Goal: Task Accomplishment & Management: Use online tool/utility

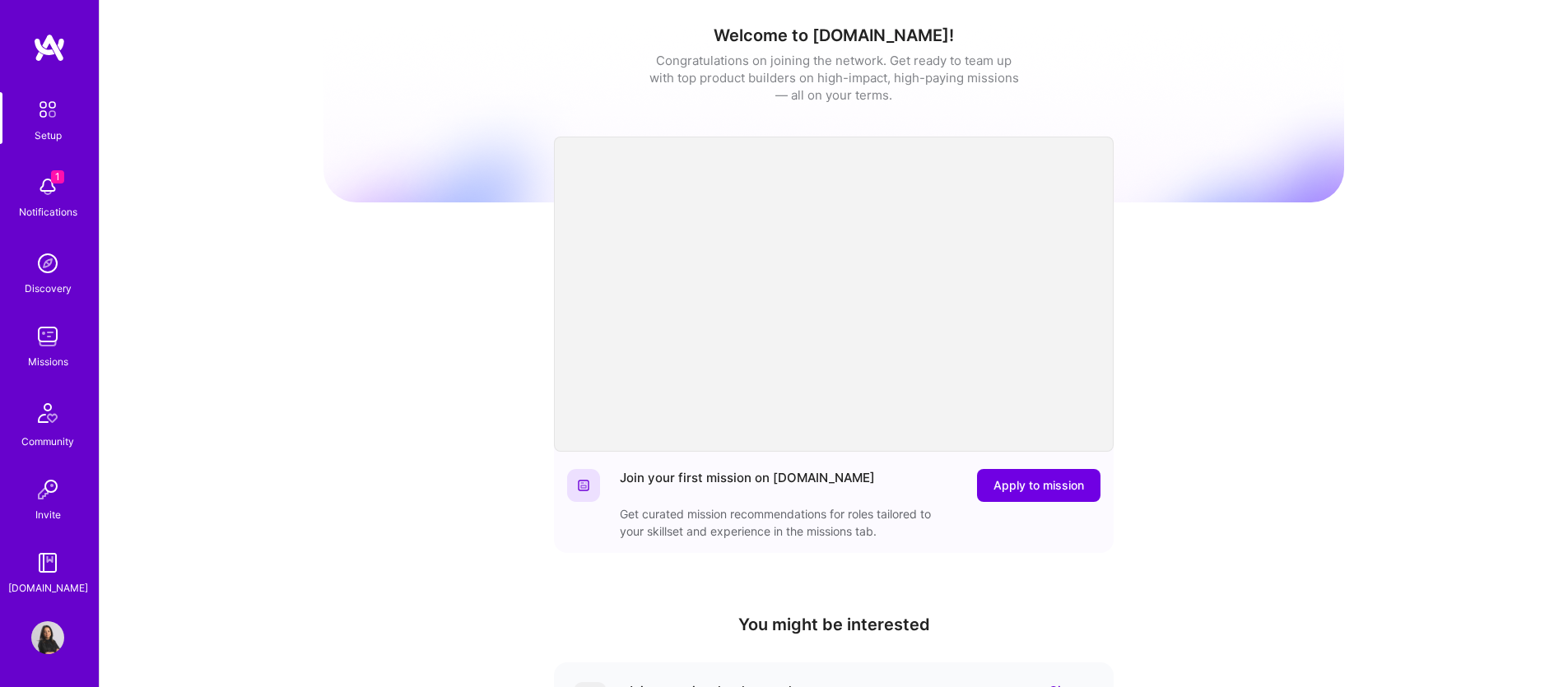
click at [46, 342] on img at bounding box center [47, 336] width 33 height 33
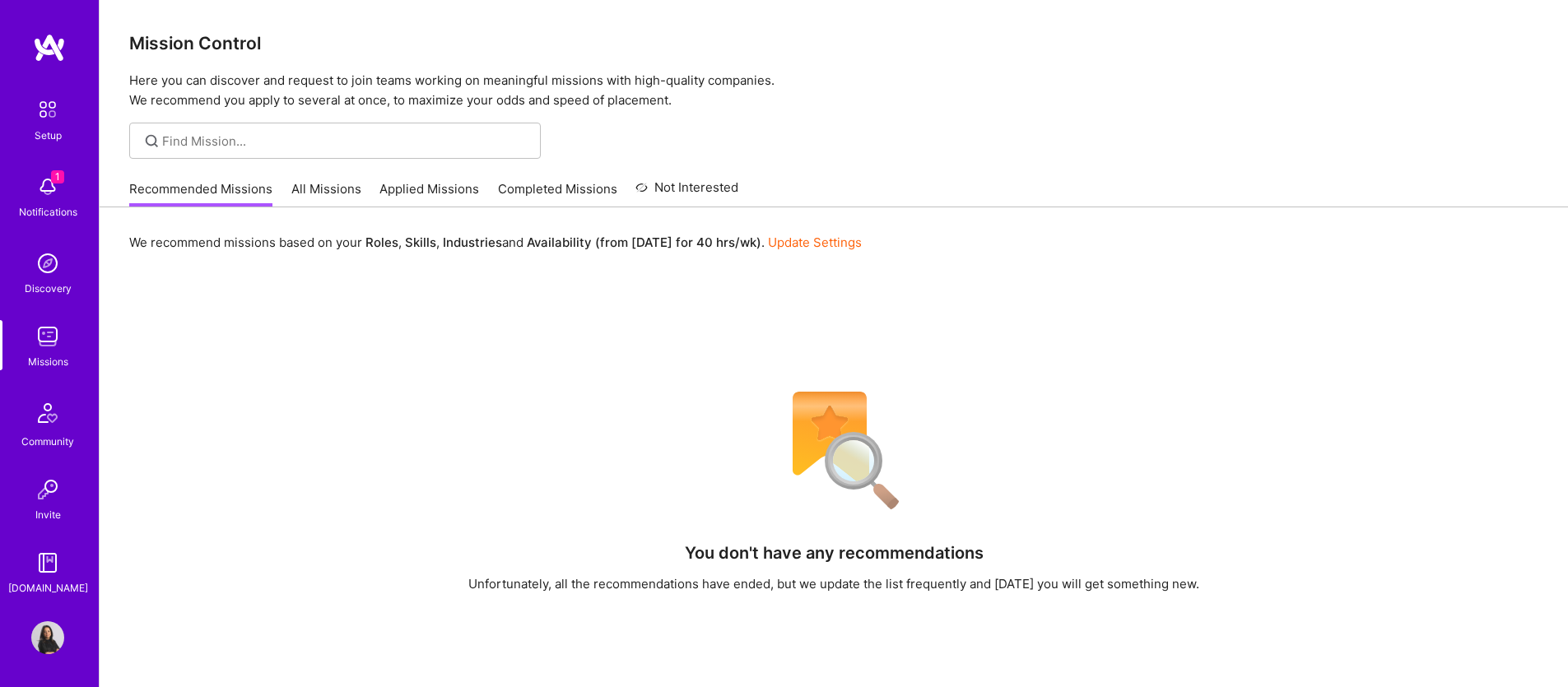
click at [329, 190] on link "All Missions" at bounding box center [326, 194] width 70 height 27
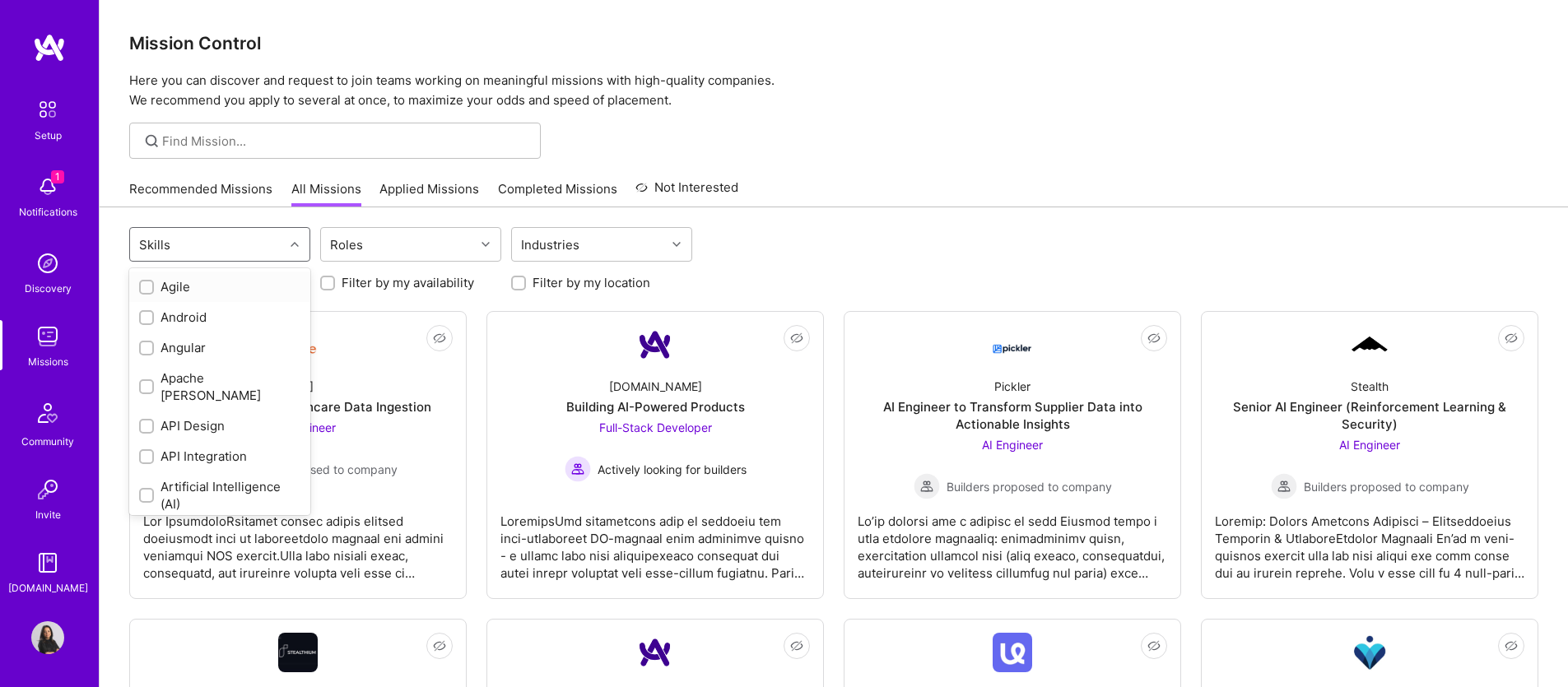
click at [252, 245] on div "Skills" at bounding box center [207, 244] width 154 height 33
click at [428, 241] on div "Roles" at bounding box center [398, 244] width 154 height 33
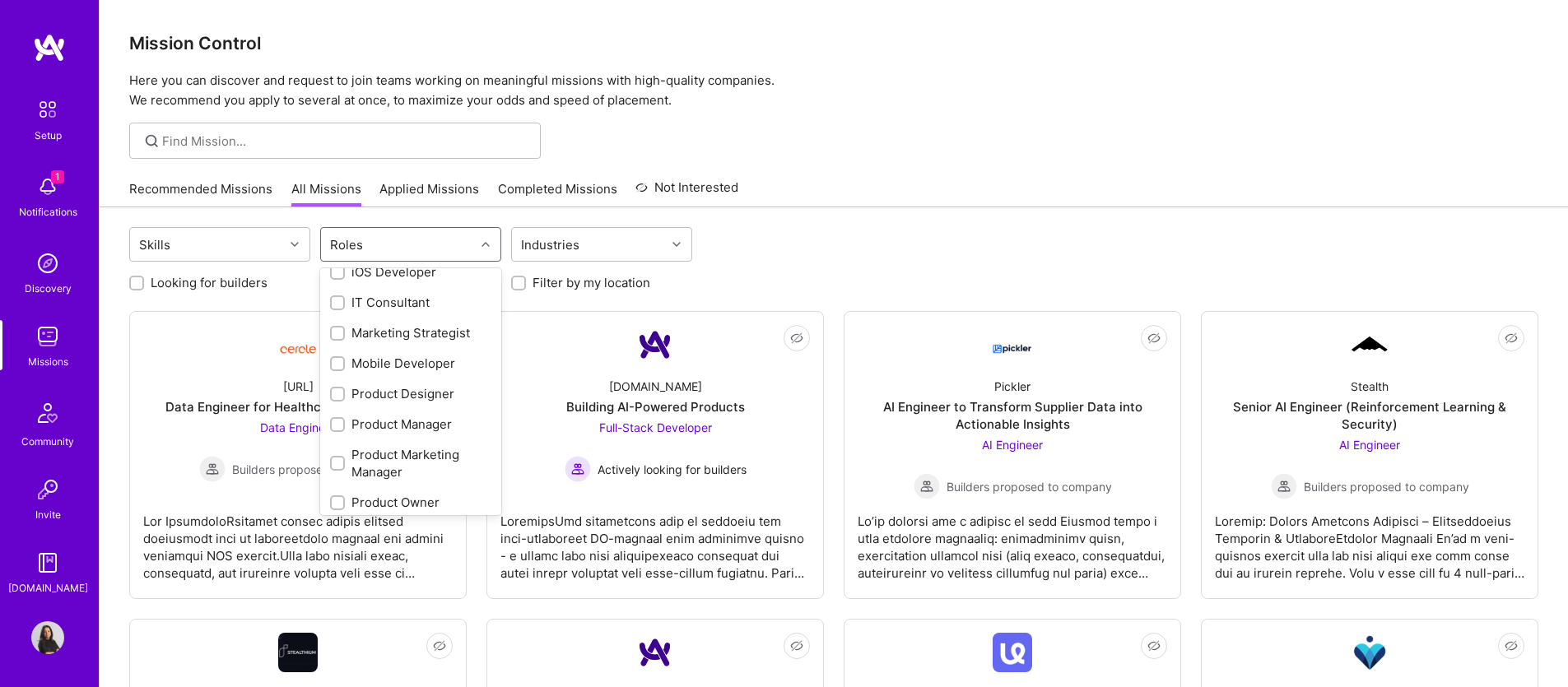
scroll to position [618, 0]
drag, startPoint x: 422, startPoint y: 404, endPoint x: 414, endPoint y: 406, distance: 8.2
click at [422, 404] on div "Product Owner" at bounding box center [411, 403] width 161 height 17
checkbox input "true"
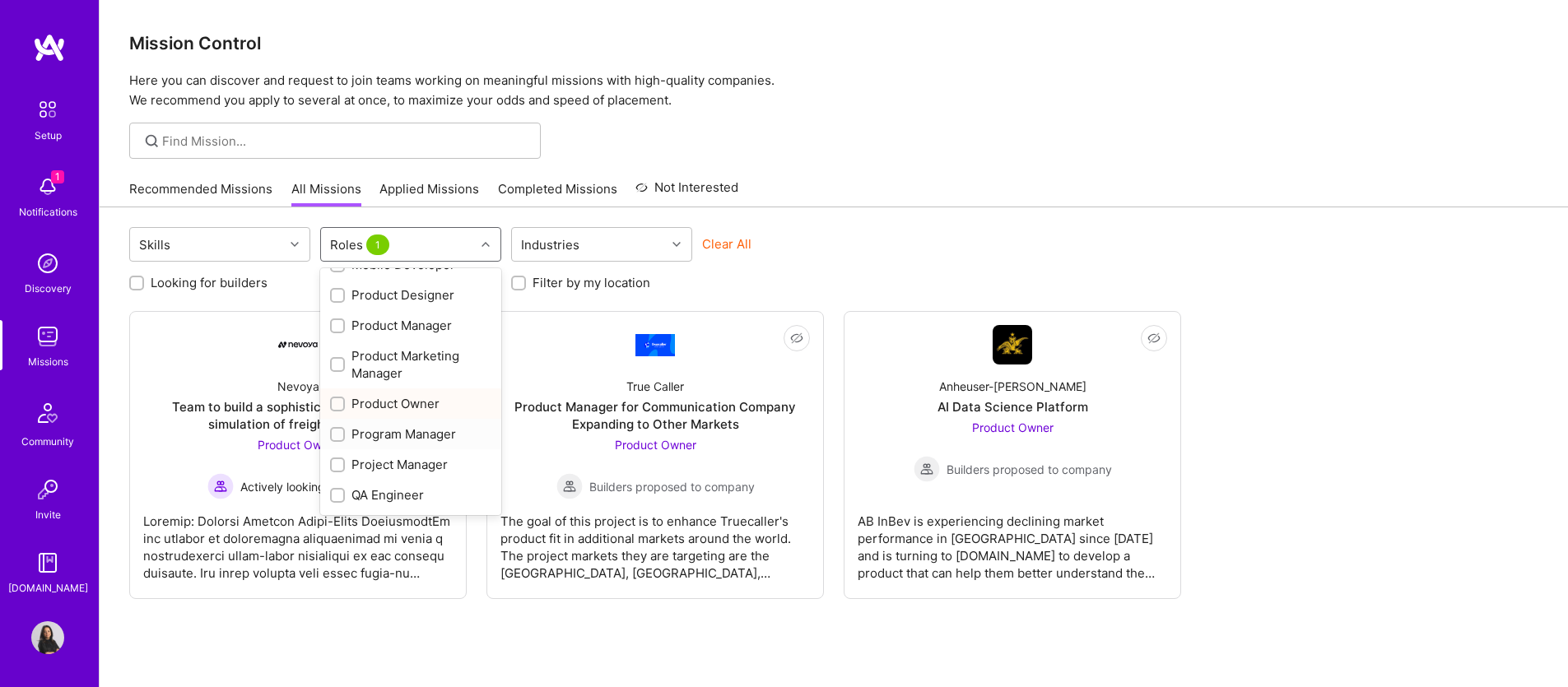
click at [335, 436] on input "checkbox" at bounding box center [339, 435] width 12 height 12
checkbox input "true"
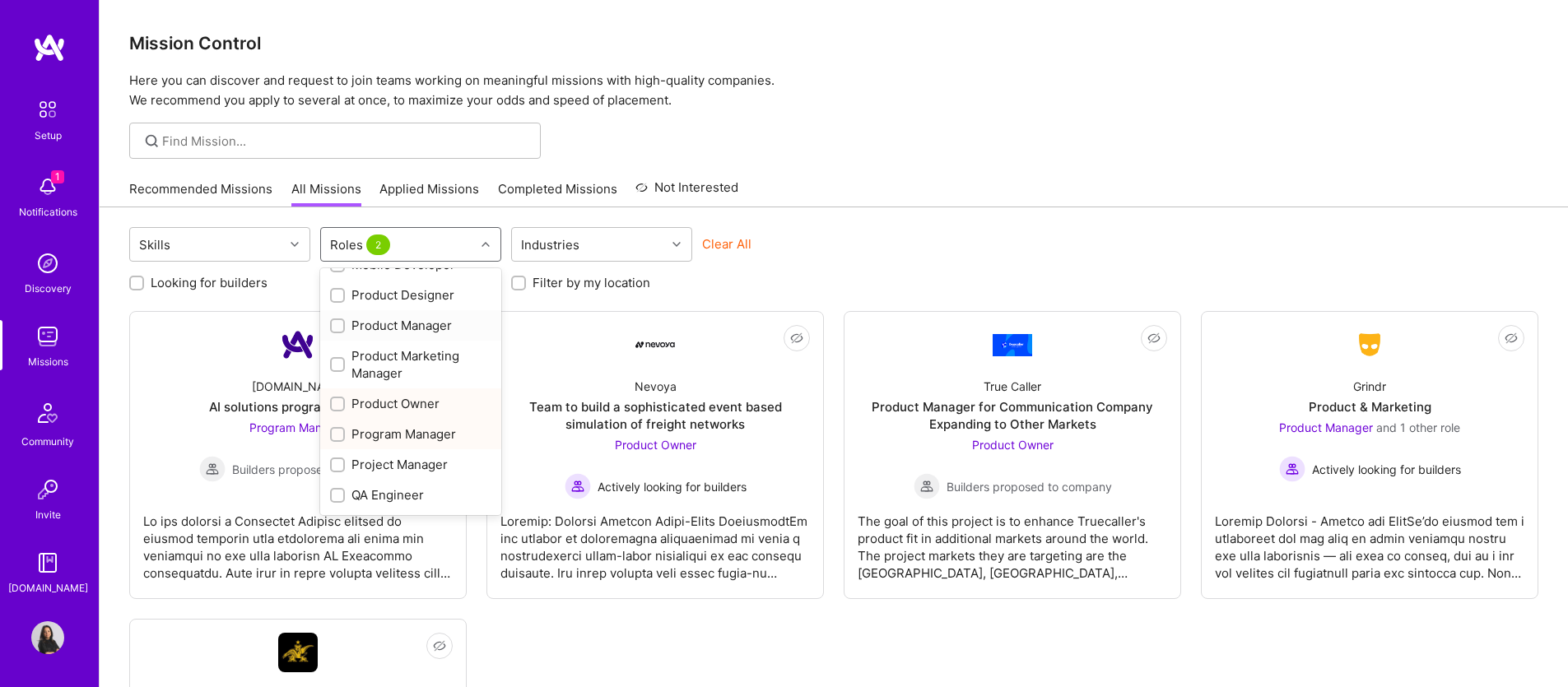
click at [334, 322] on input "checkbox" at bounding box center [339, 326] width 12 height 12
checkbox input "true"
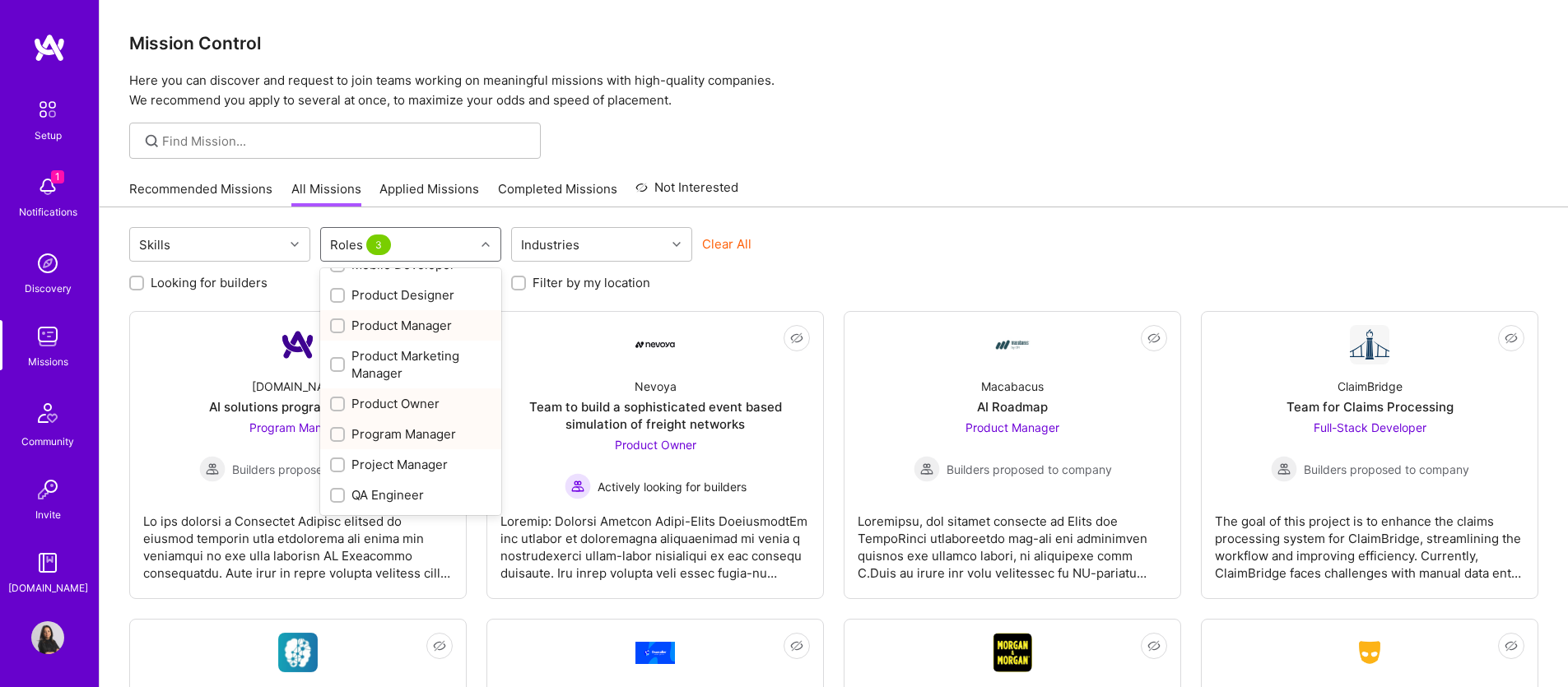
click at [344, 407] on input "checkbox" at bounding box center [339, 404] width 12 height 12
checkbox input "false"
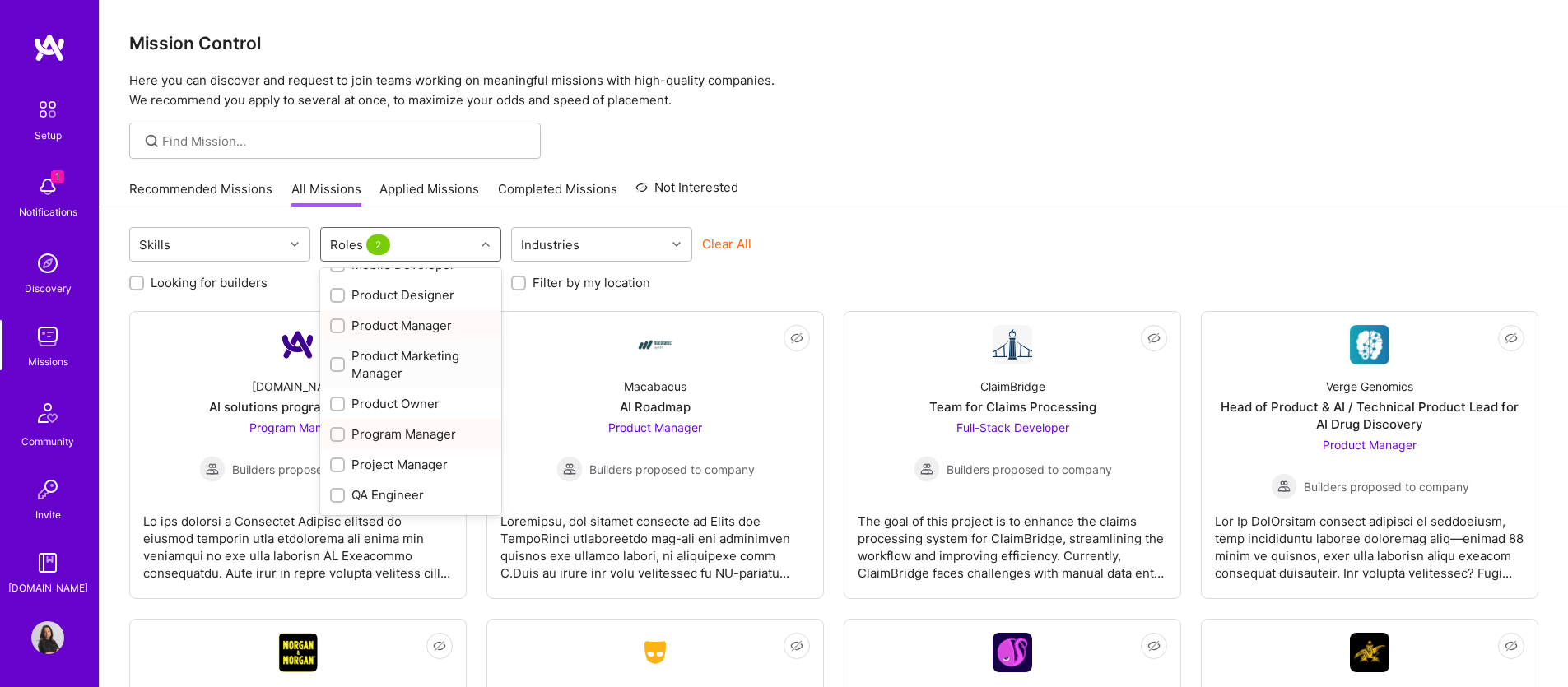
click at [335, 361] on input "checkbox" at bounding box center [339, 365] width 12 height 12
checkbox input "true"
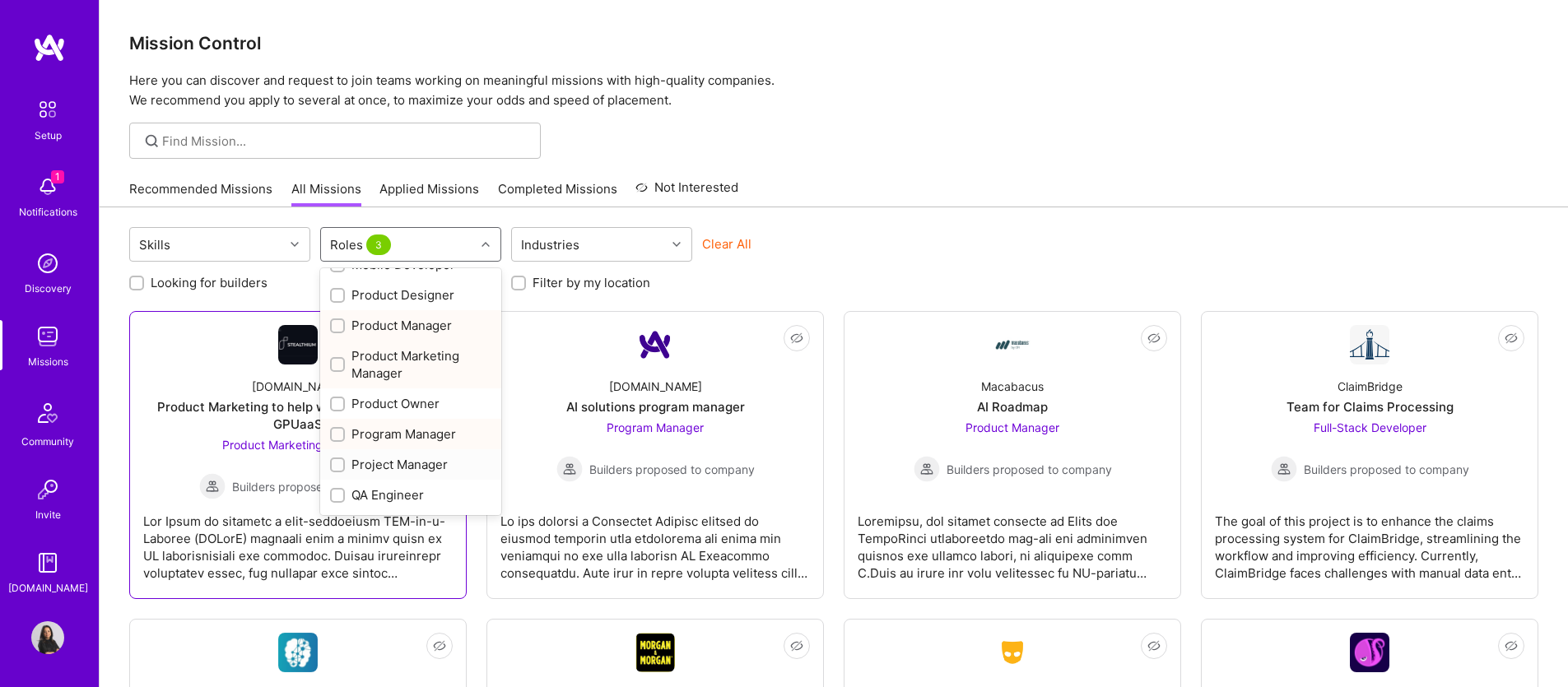
click at [344, 460] on div at bounding box center [337, 465] width 15 height 15
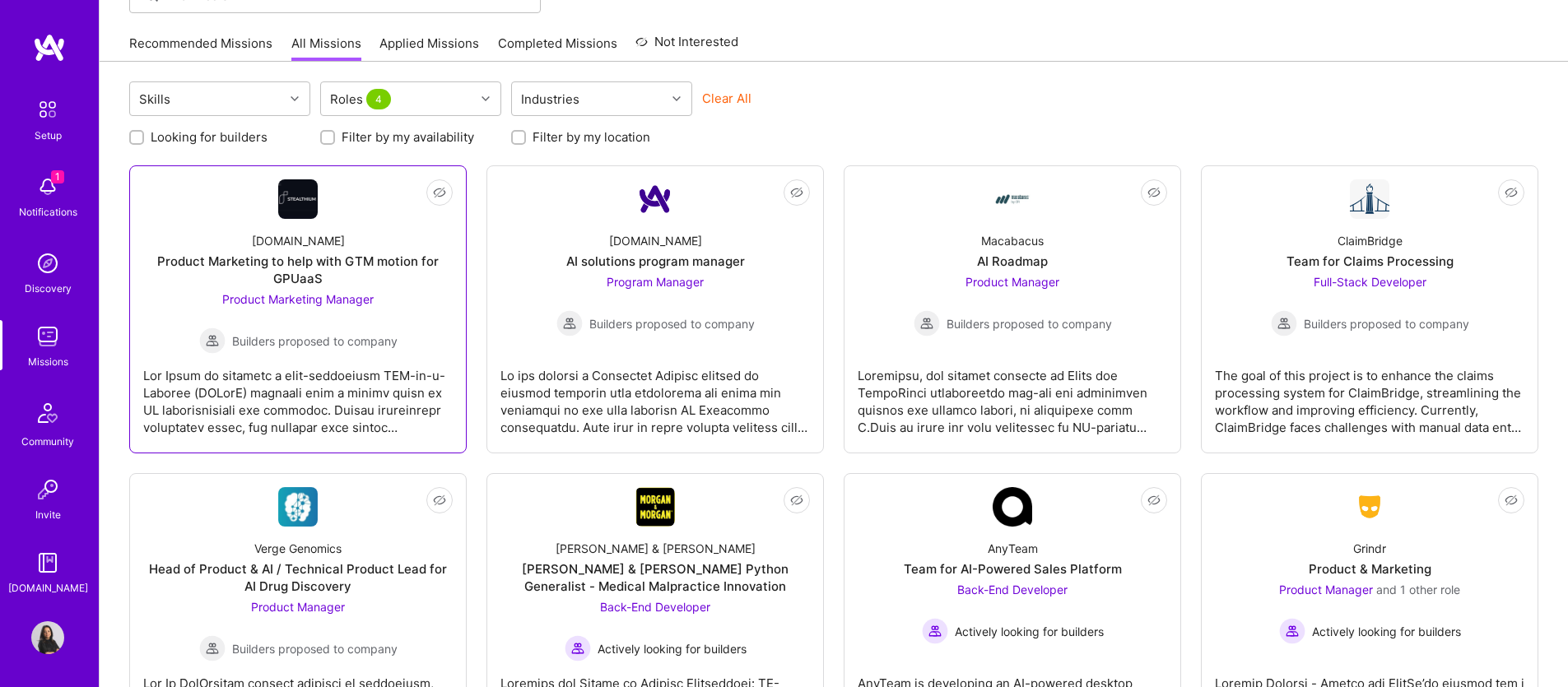
scroll to position [150, 0]
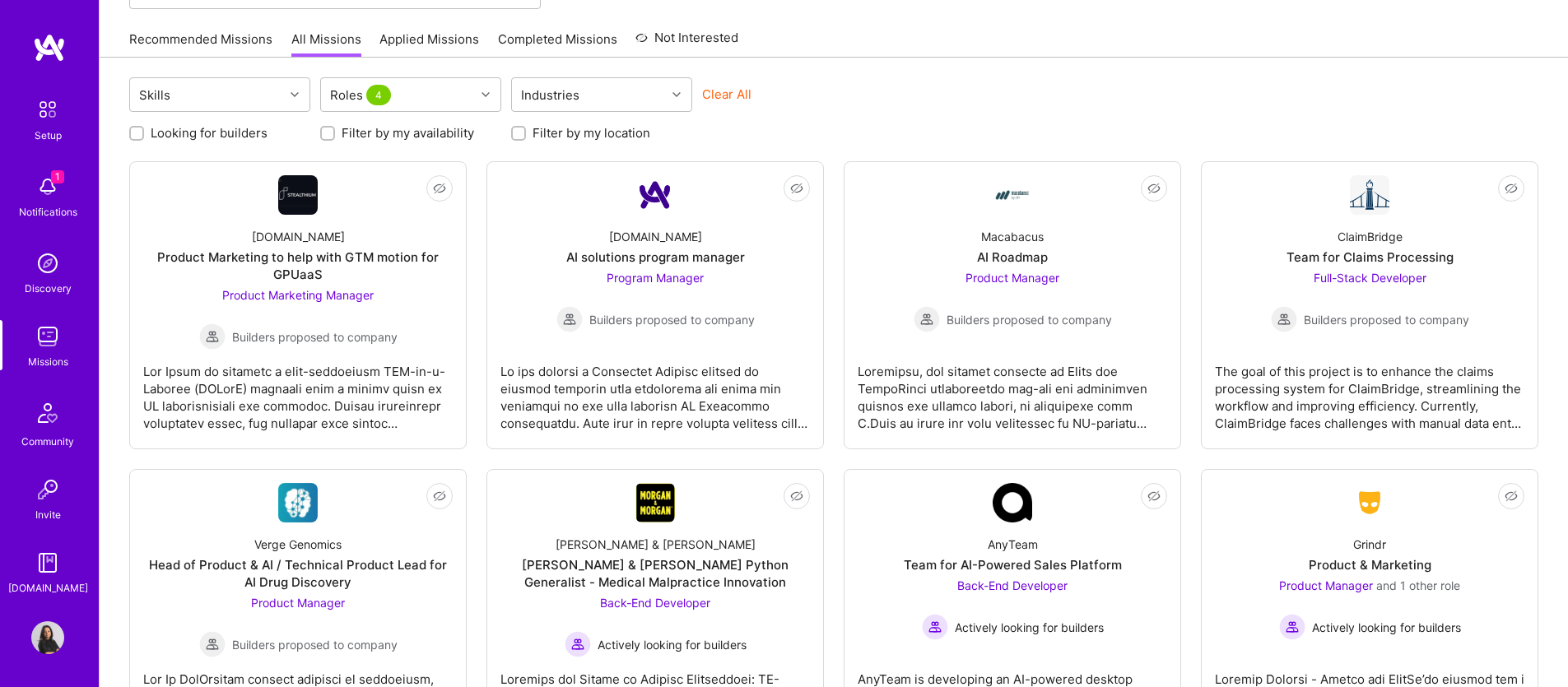
click at [519, 131] on input "Filter by my location" at bounding box center [520, 134] width 12 height 12
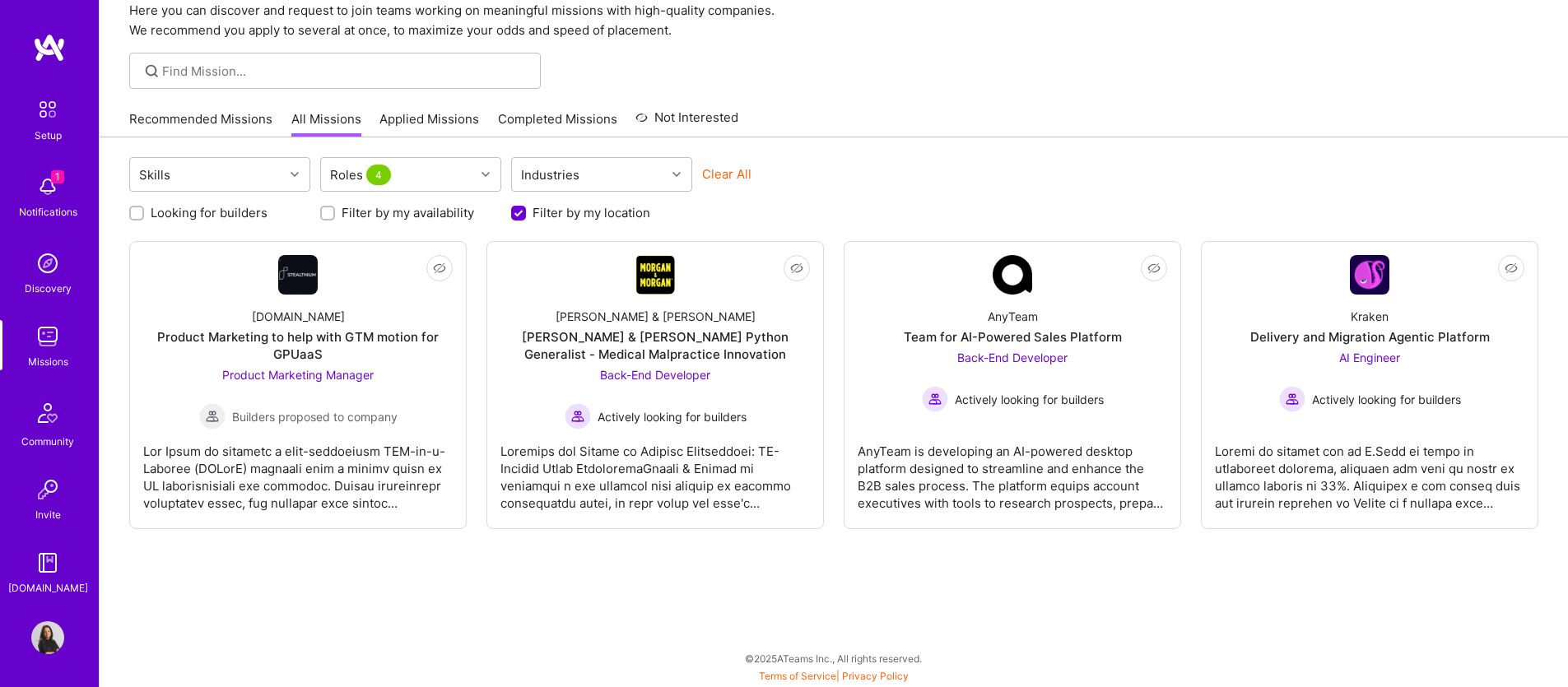
click at [517, 218] on input "Filter by my location" at bounding box center [520, 214] width 15 height 15
checkbox input "false"
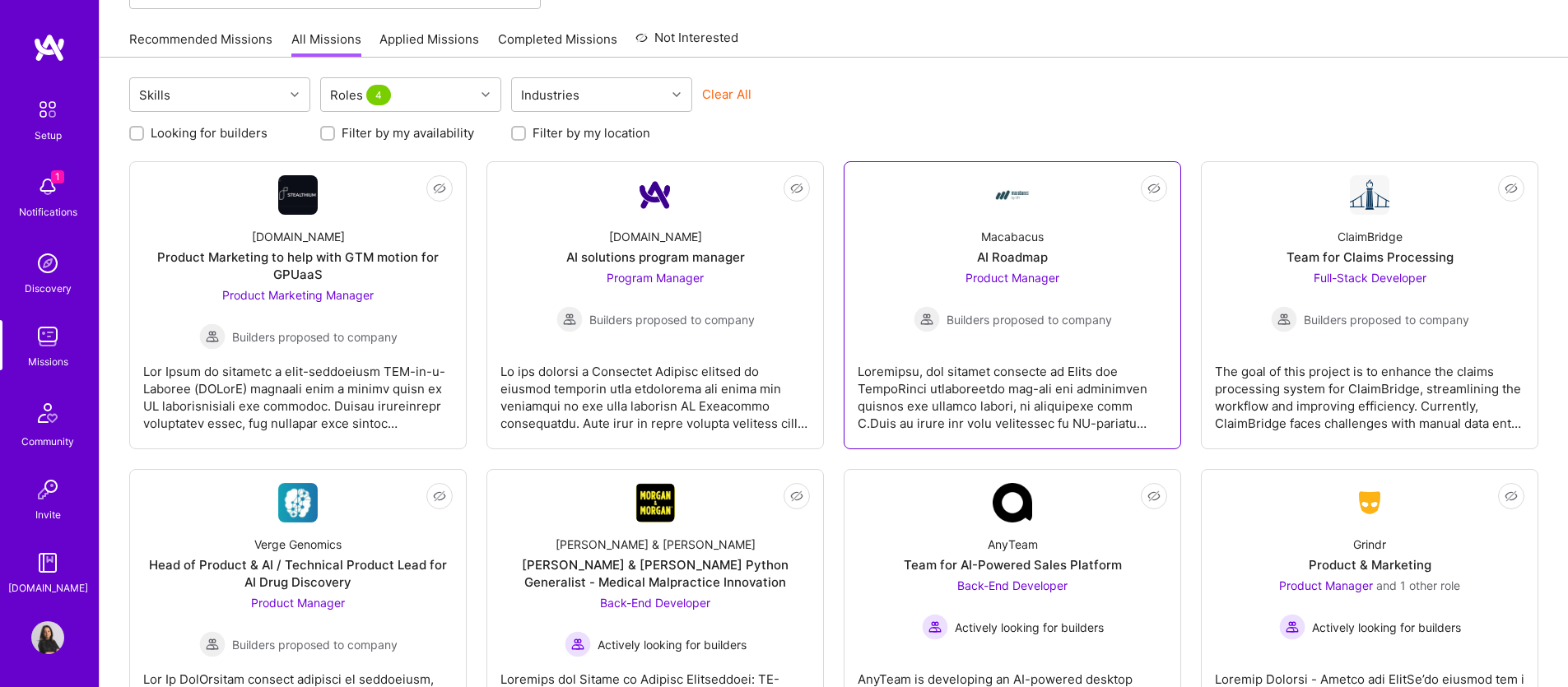
click at [975, 372] on div at bounding box center [1012, 391] width 309 height 82
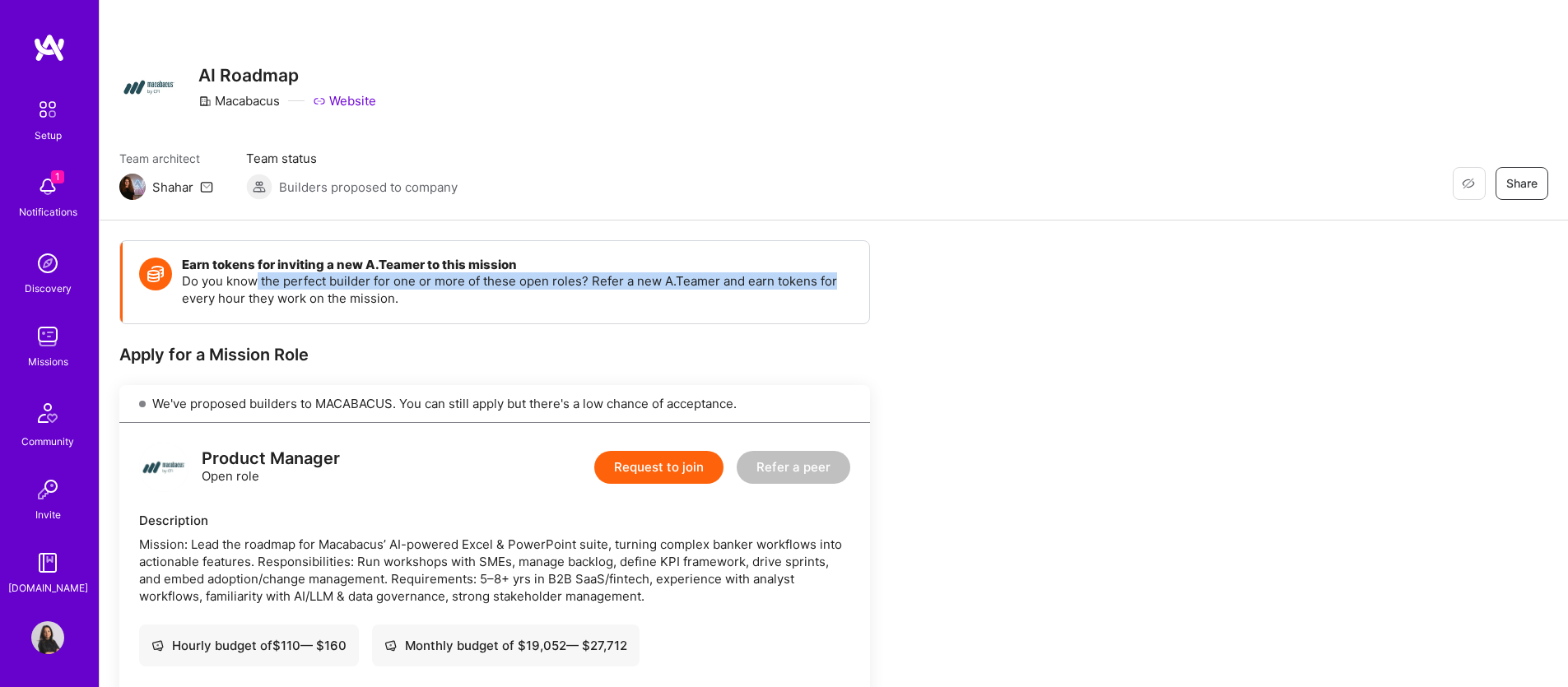
drag, startPoint x: 253, startPoint y: 282, endPoint x: 841, endPoint y: 284, distance: 588.0
click at [841, 284] on p "Do you know the perfect builder for one or more of these open roles? Refer a ne…" at bounding box center [518, 289] width 671 height 34
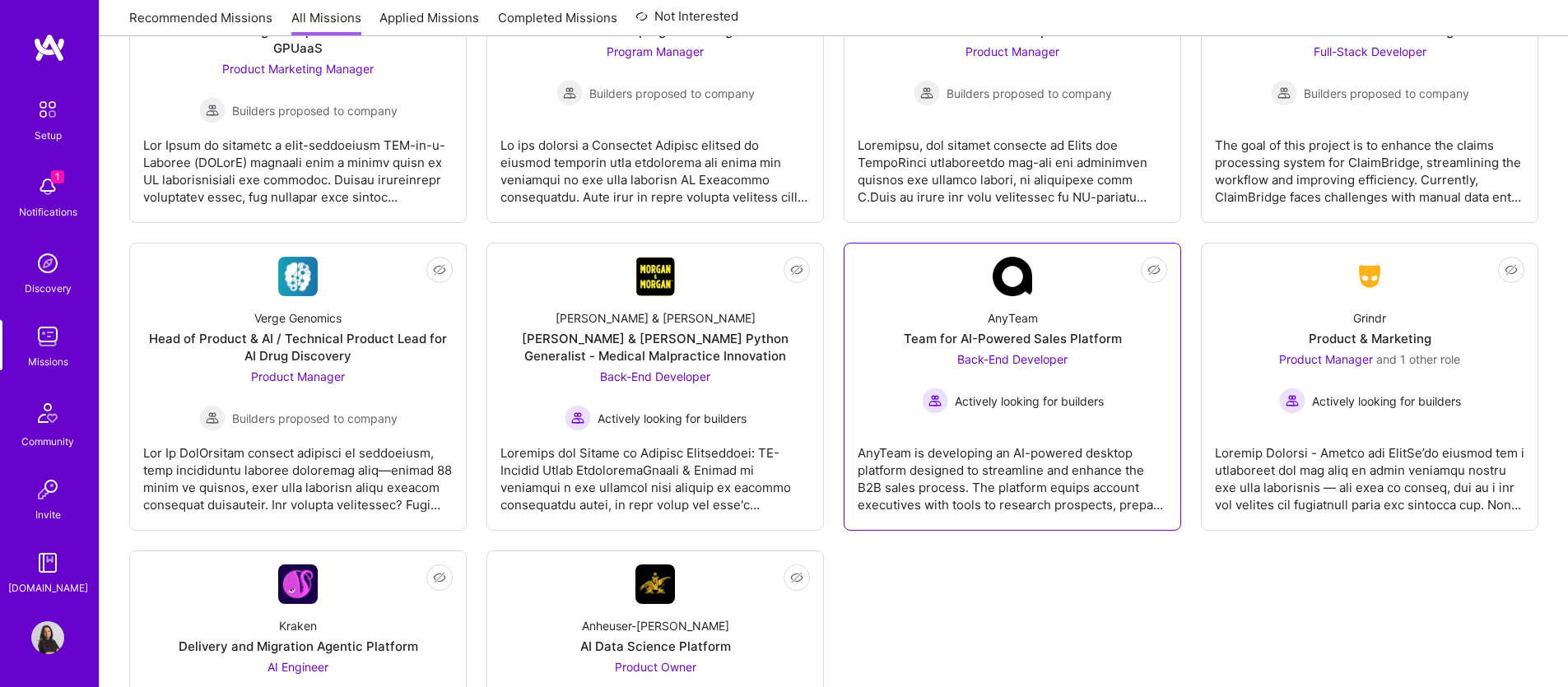
scroll to position [379, 0]
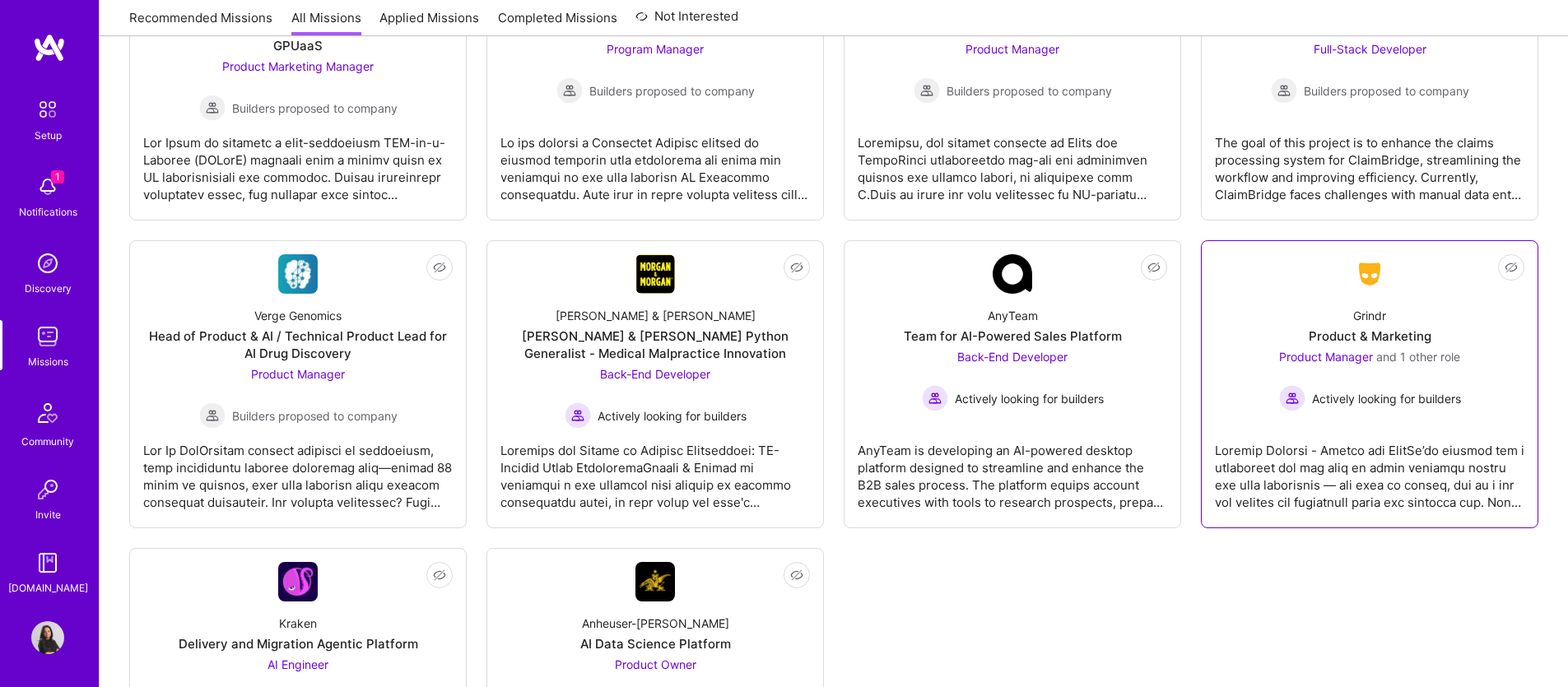
click at [1374, 332] on div "Product & Marketing" at bounding box center [1369, 335] width 122 height 17
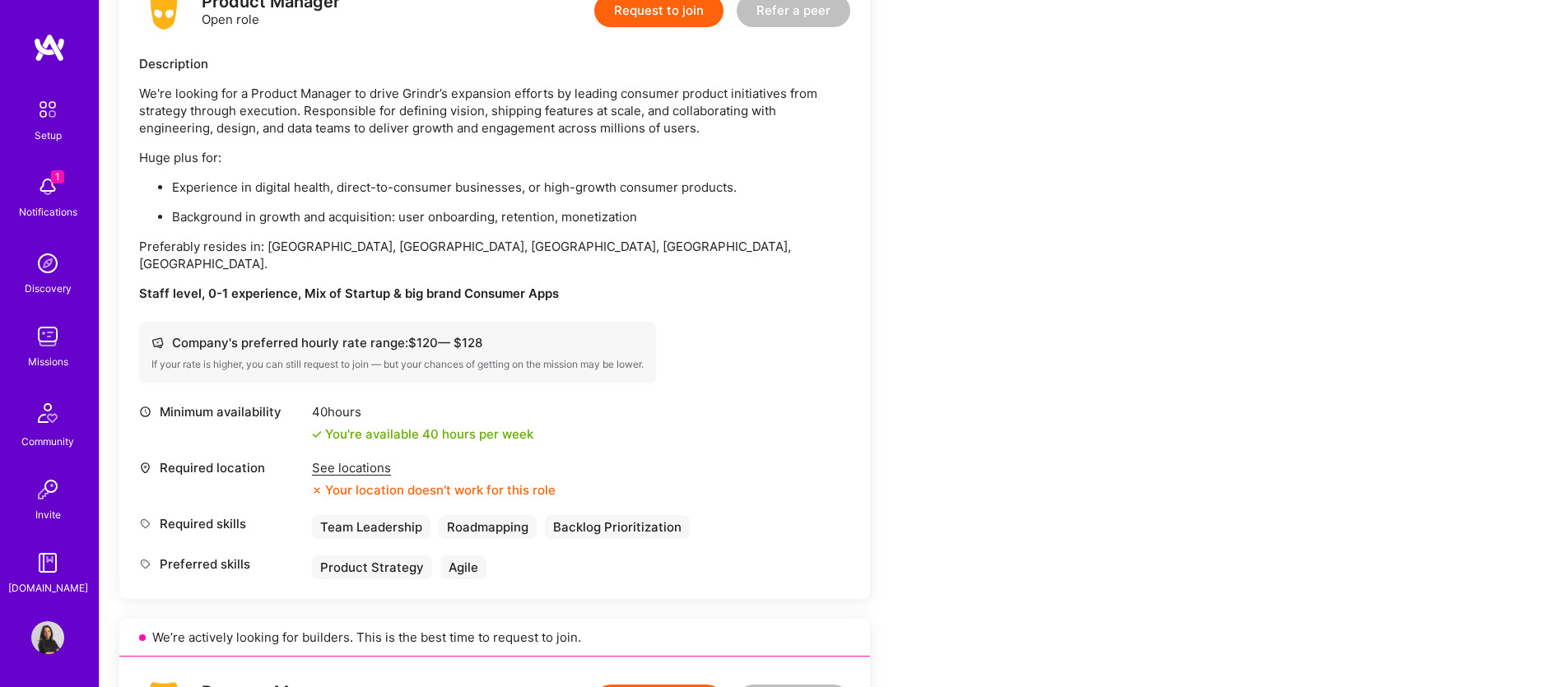
scroll to position [458, 0]
click at [365, 459] on div "See locations" at bounding box center [433, 467] width 244 height 17
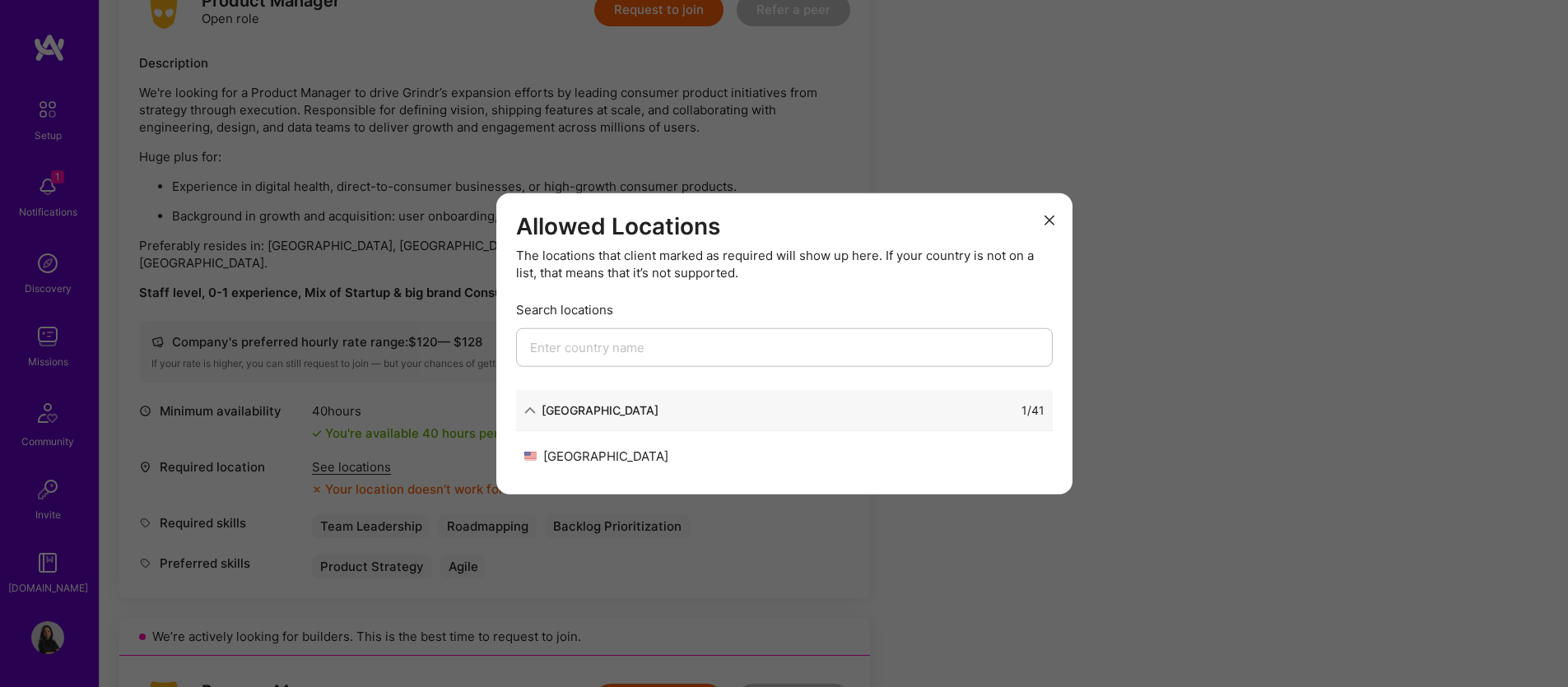
click at [1055, 218] on button "modal" at bounding box center [1049, 219] width 20 height 27
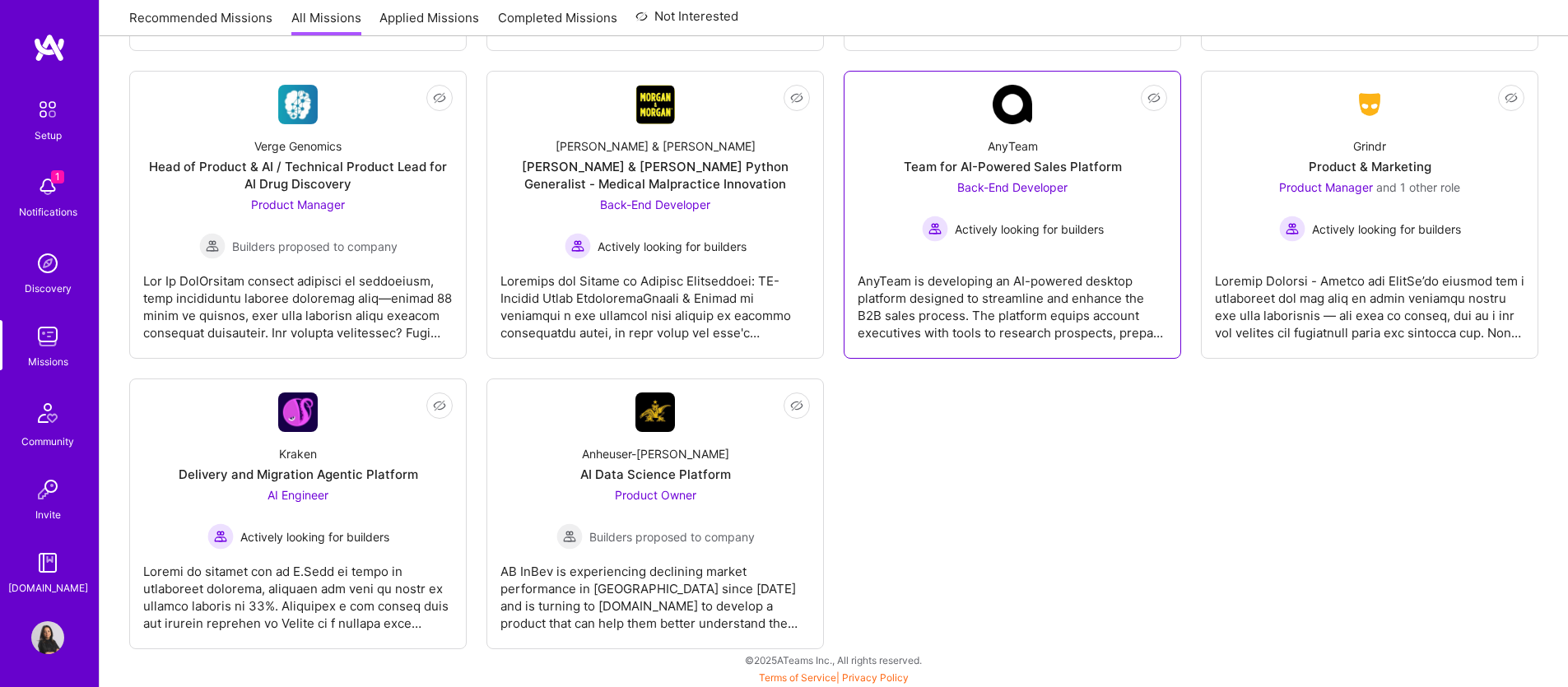
scroll to position [549, 0]
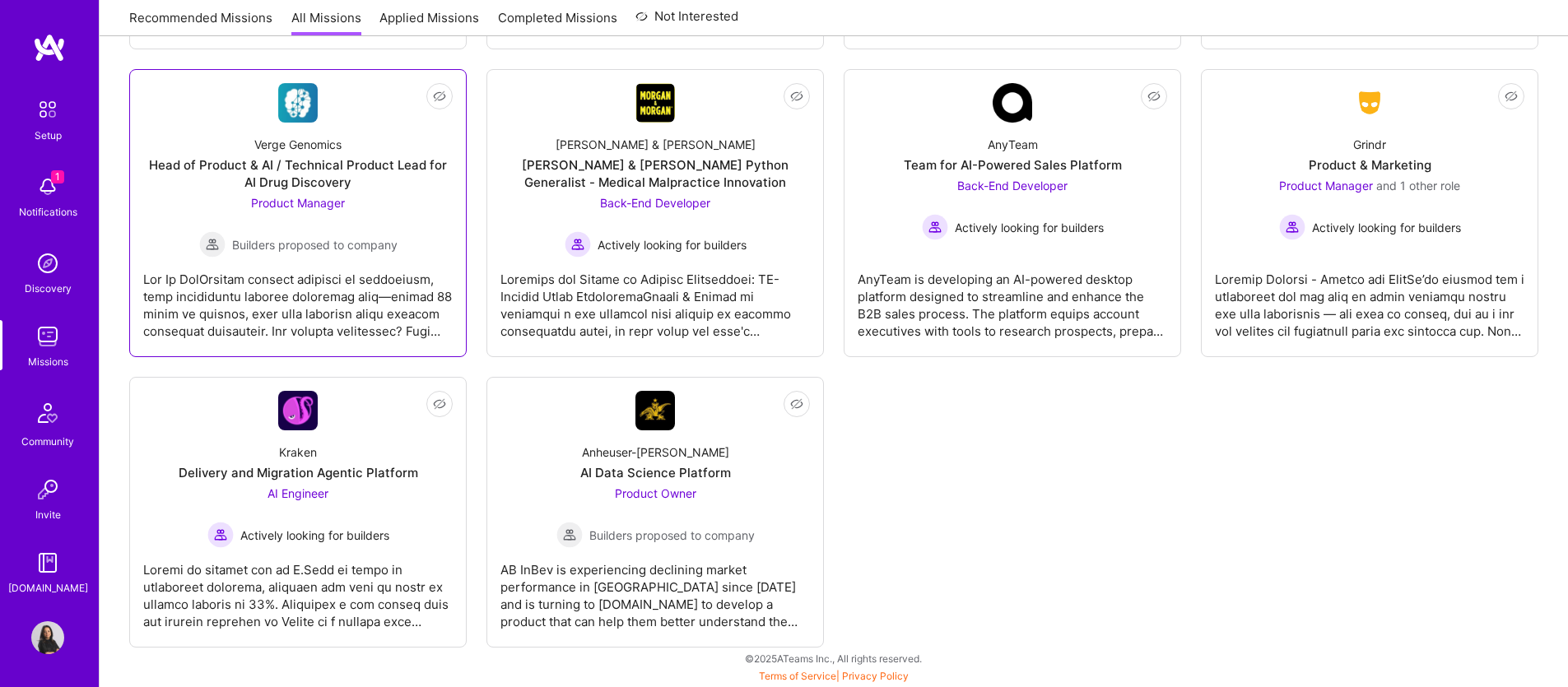
click at [336, 244] on span "Builders proposed to company" at bounding box center [315, 245] width 165 height 17
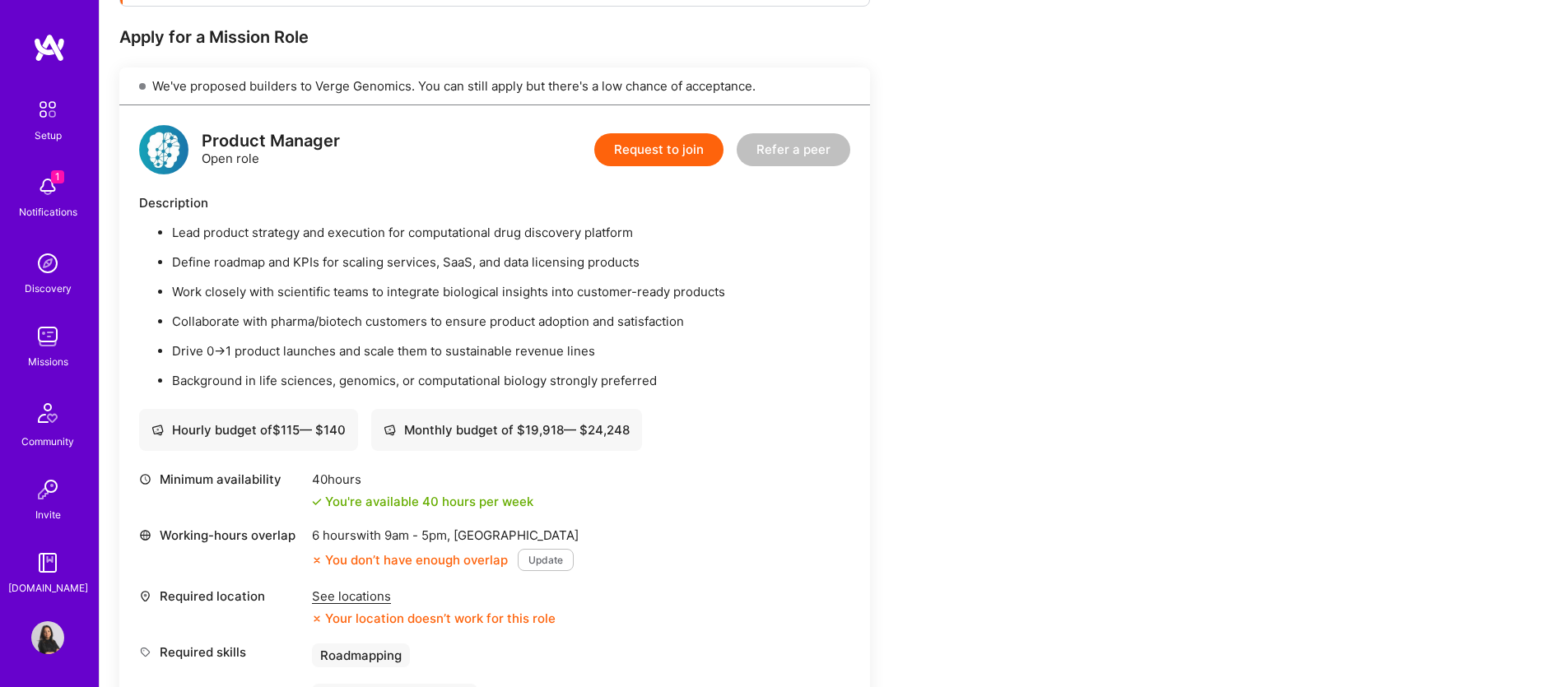
scroll to position [420, 0]
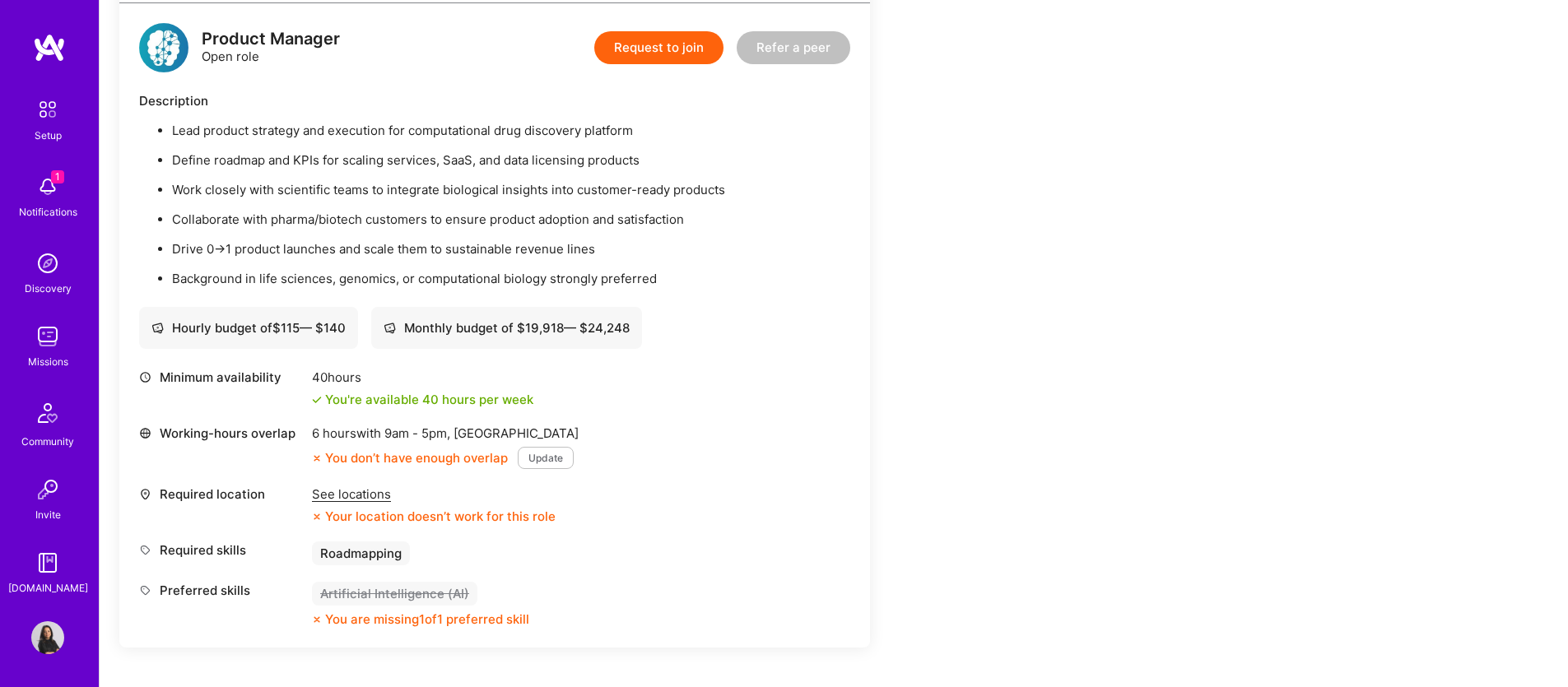
click at [547, 459] on button "Update" at bounding box center [546, 458] width 56 height 23
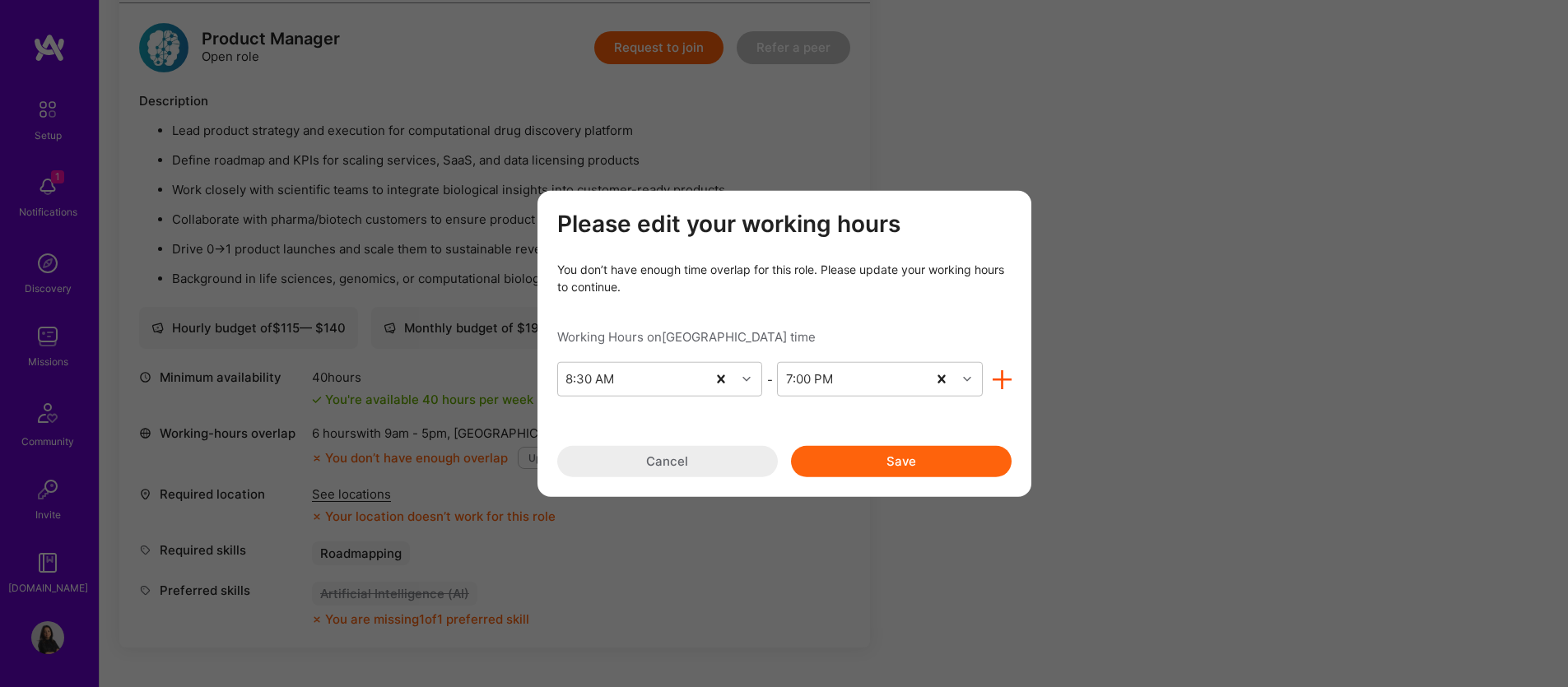
click at [700, 460] on button "Cancel" at bounding box center [667, 461] width 220 height 31
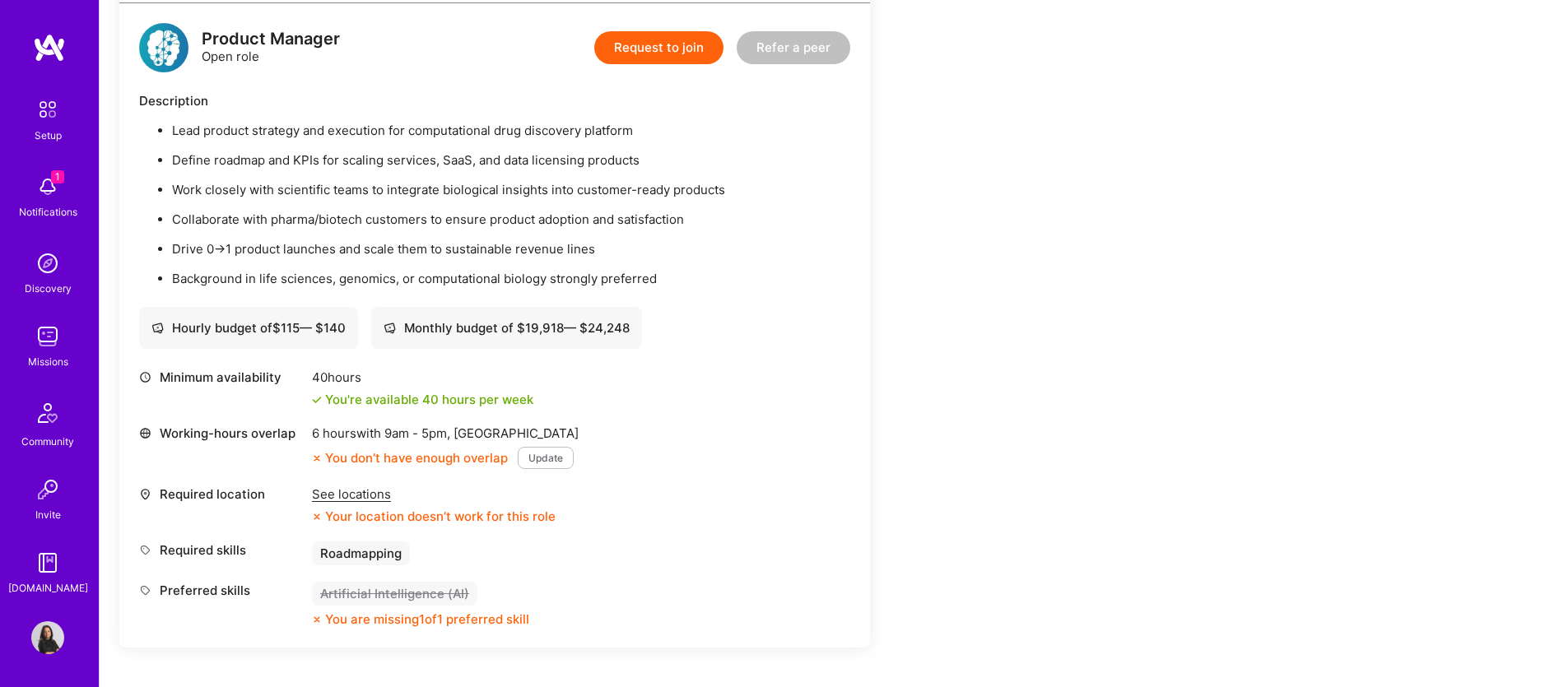
click at [365, 500] on div "See locations" at bounding box center [433, 494] width 244 height 17
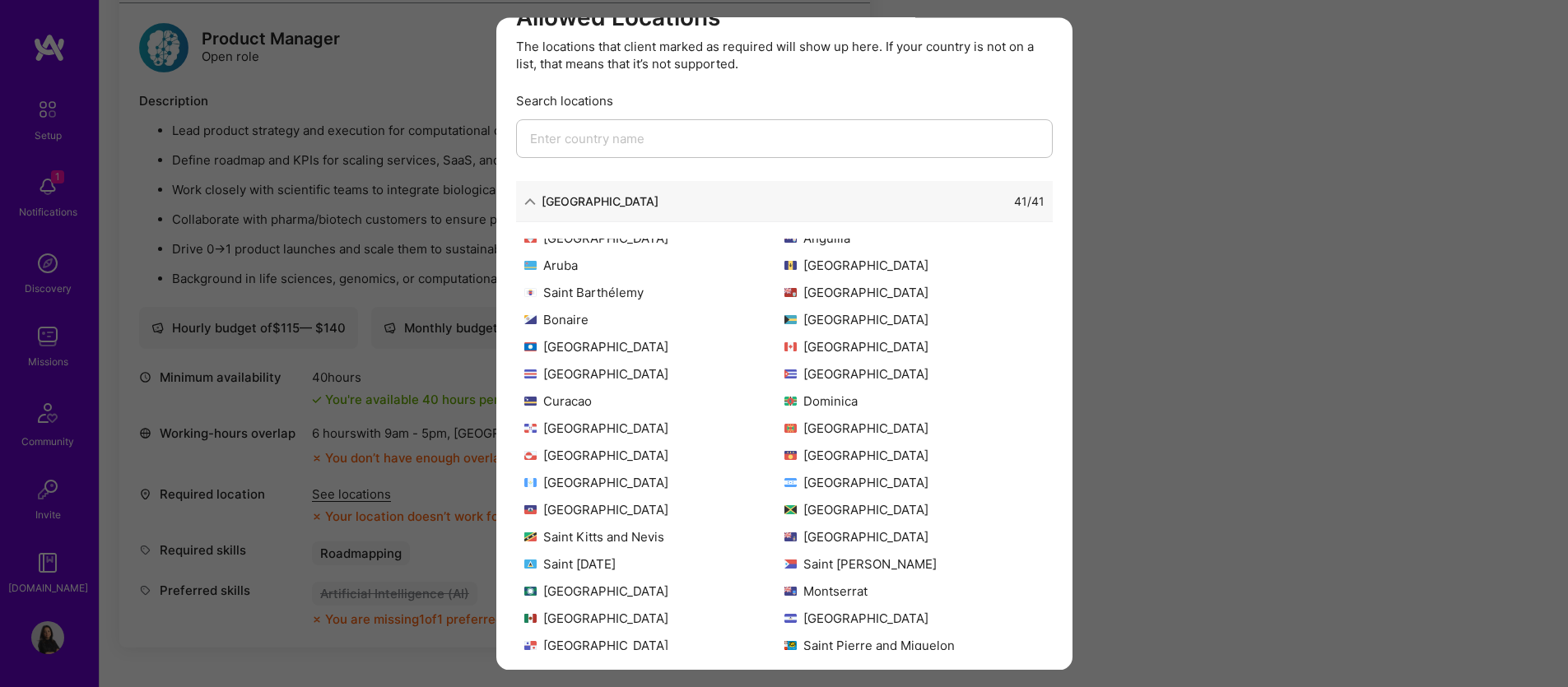
scroll to position [0, 0]
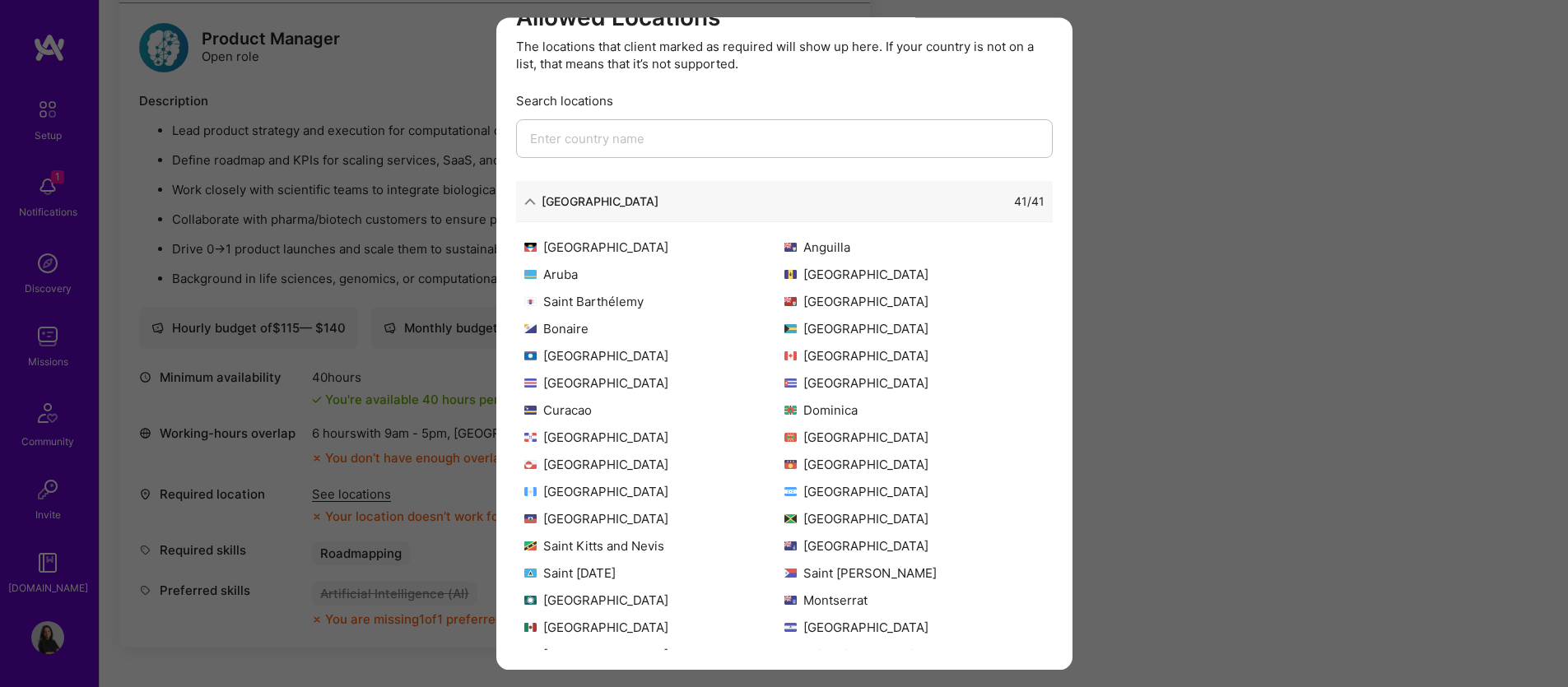
click at [1261, 121] on div "Allowed Locations The locations that client marked as required will show up her…" at bounding box center [784, 344] width 1568 height 687
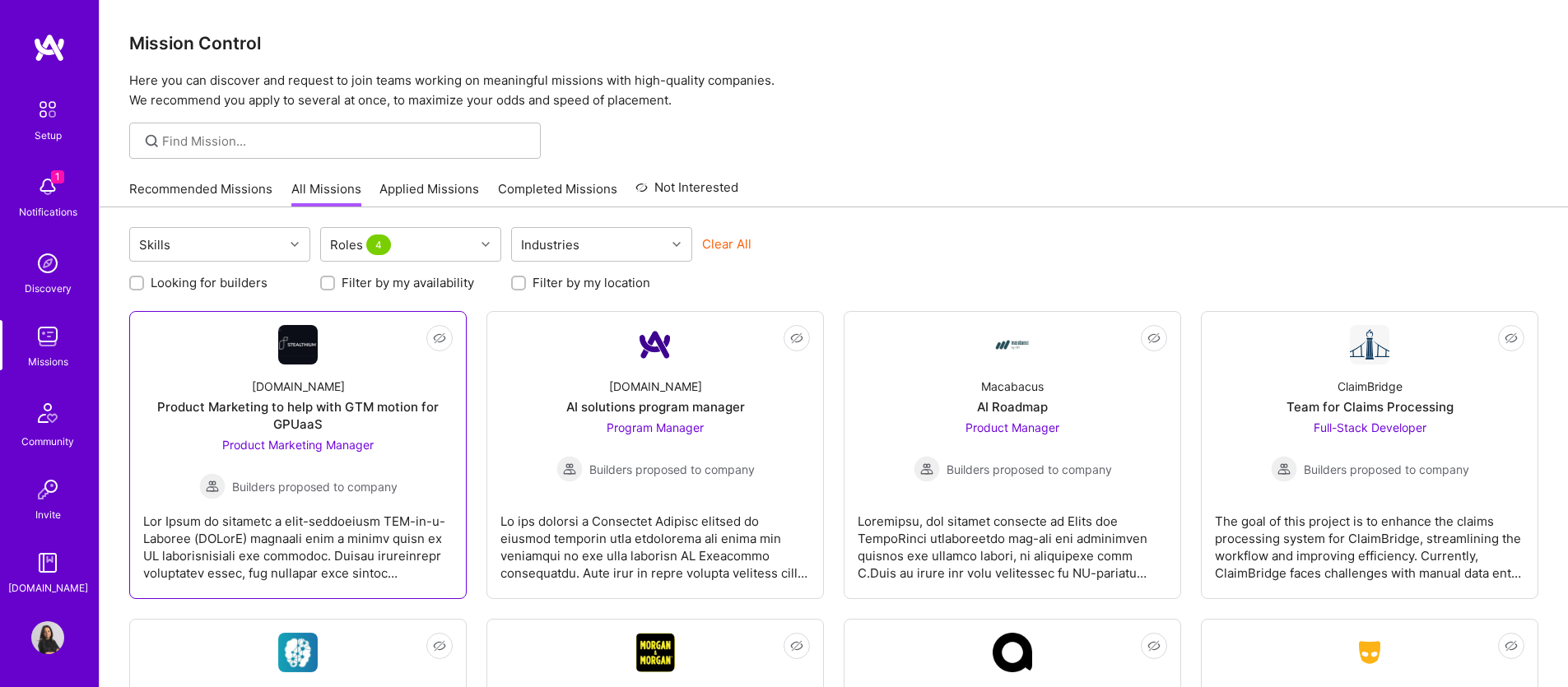
click at [415, 409] on div "Product Marketing to help with GTM motion for GPUaaS" at bounding box center [297, 415] width 309 height 34
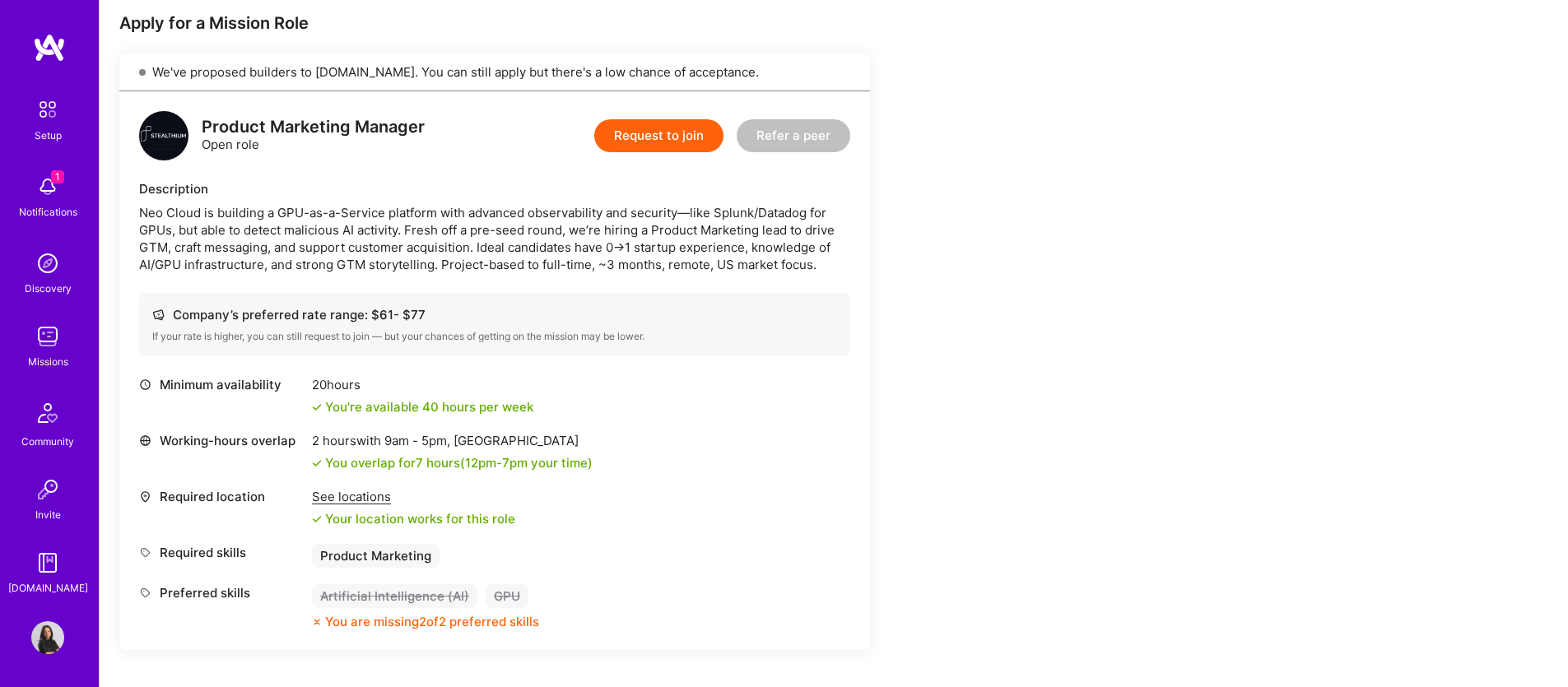
scroll to position [339, 0]
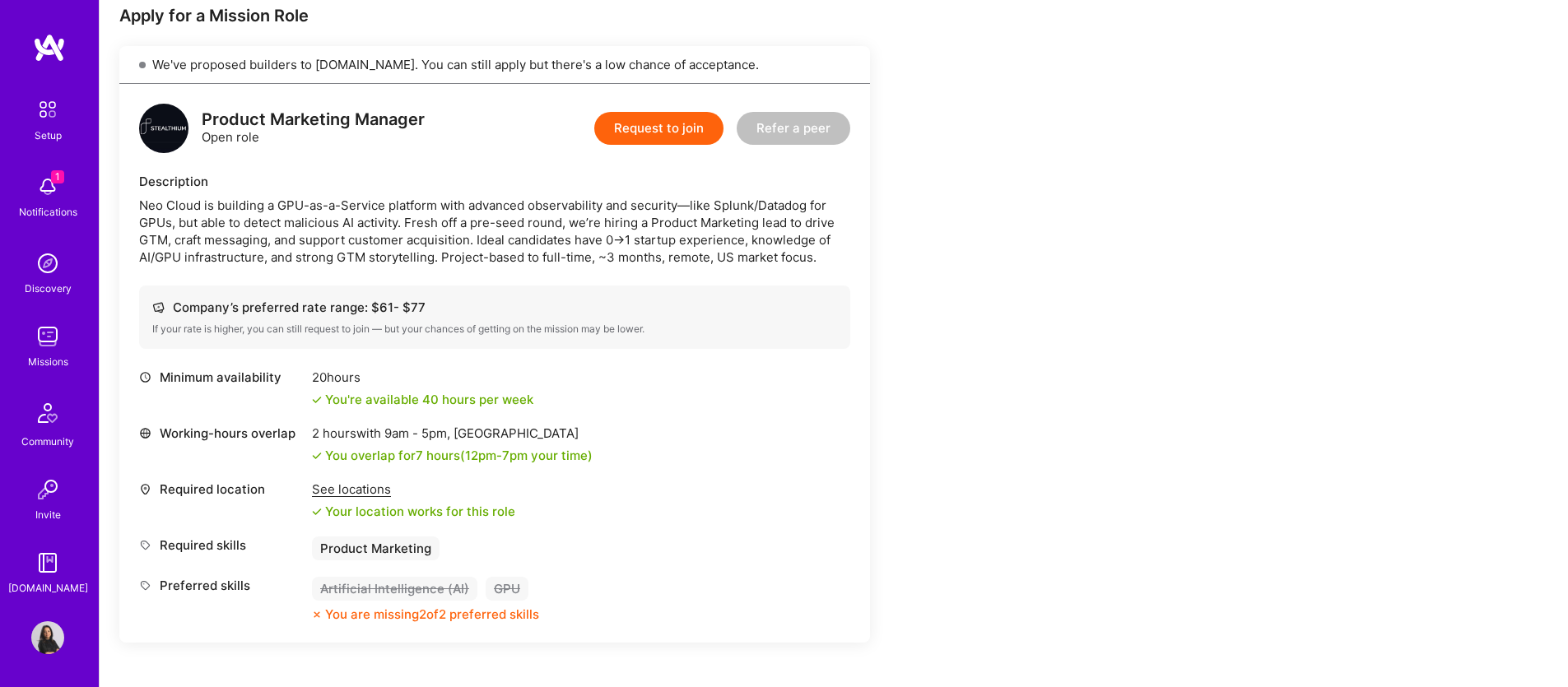
drag, startPoint x: 713, startPoint y: 203, endPoint x: 816, endPoint y: 202, distance: 103.0
click at [816, 202] on div "Neo Cloud is building a GPU-as-a-Service platform with advanced observability a…" at bounding box center [494, 231] width 711 height 69
drag, startPoint x: 213, startPoint y: 218, endPoint x: 612, endPoint y: 225, distance: 399.1
click at [612, 225] on div "Neo Cloud is building a GPU-as-a-Service platform with advanced observability a…" at bounding box center [494, 231] width 711 height 69
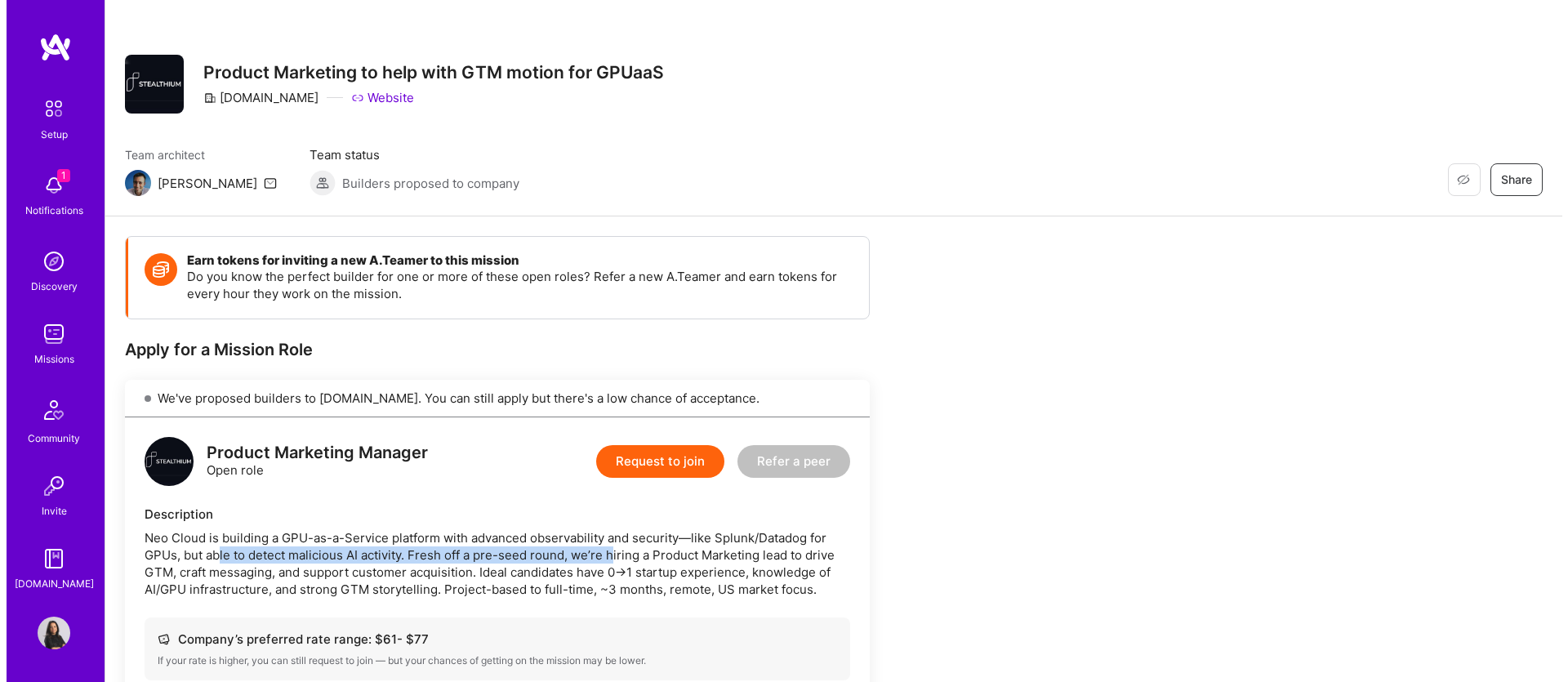
scroll to position [0, 0]
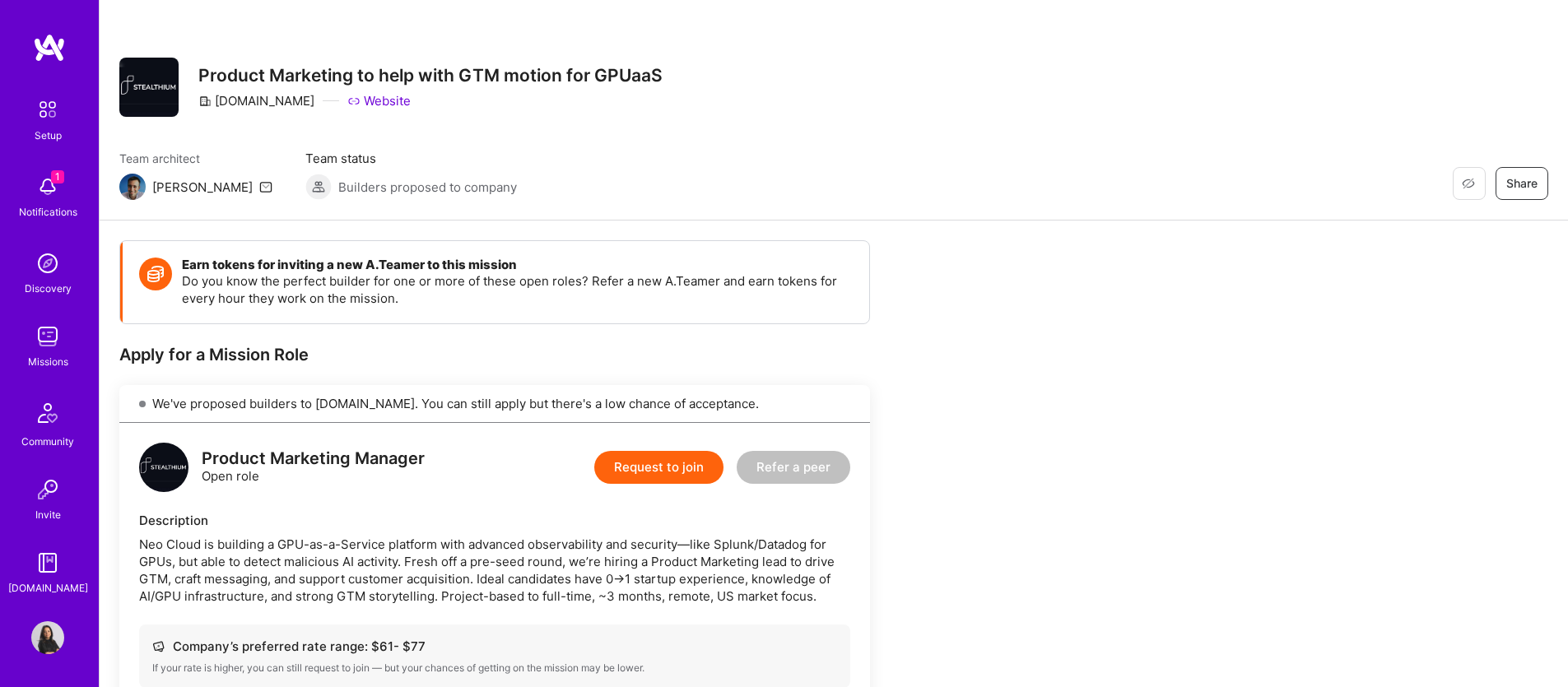
click at [64, 196] on div "1 Notifications" at bounding box center [47, 195] width 102 height 57
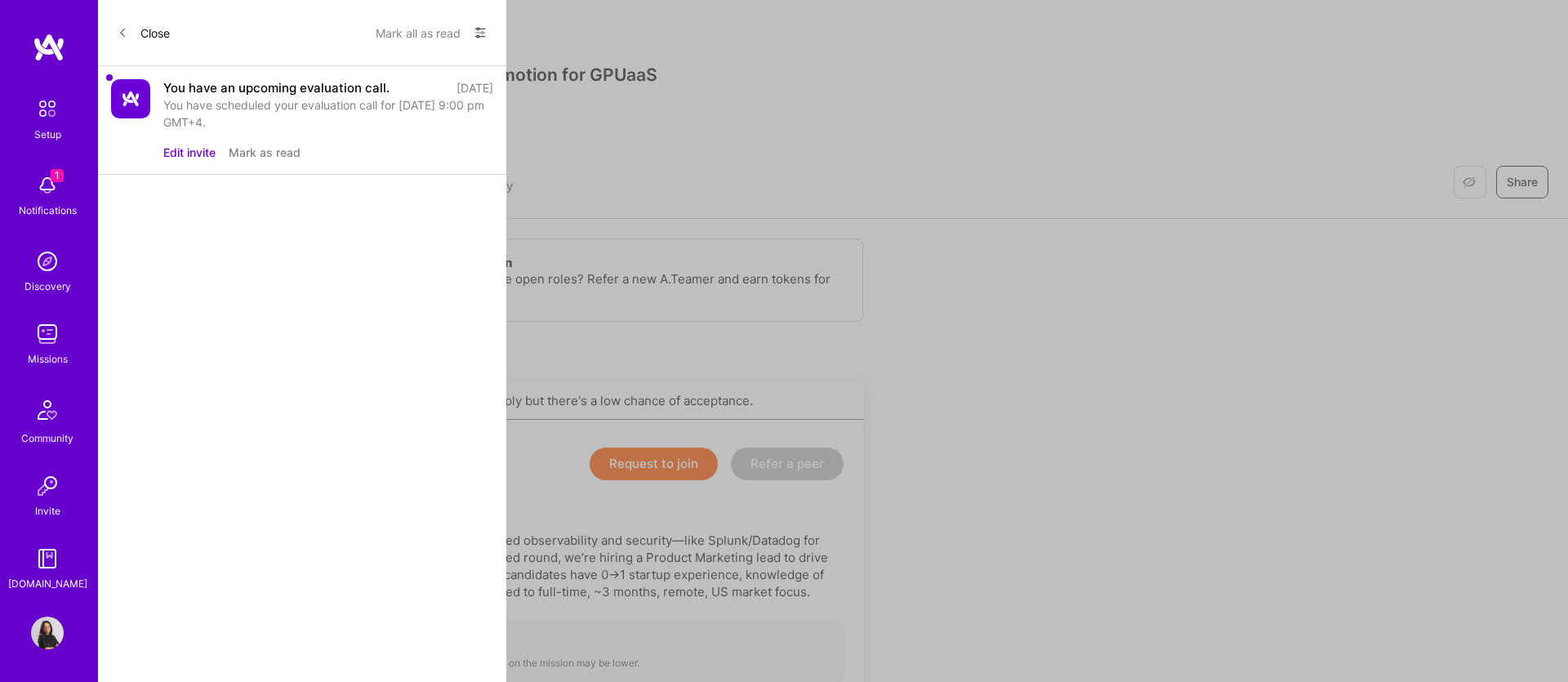
click at [278, 153] on button "Mark as read" at bounding box center [264, 152] width 72 height 17
